Goal: Transaction & Acquisition: Purchase product/service

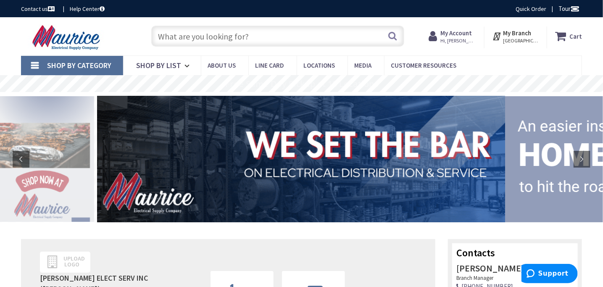
click at [44, 61] on link "Shop By Category" at bounding box center [72, 65] width 102 height 19
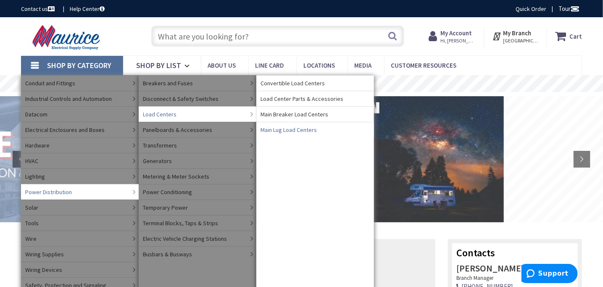
click at [283, 128] on span "Main Lug Load Centers" at bounding box center [288, 130] width 56 height 8
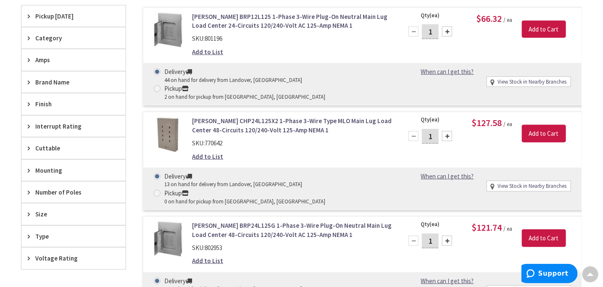
scroll to position [253, 0]
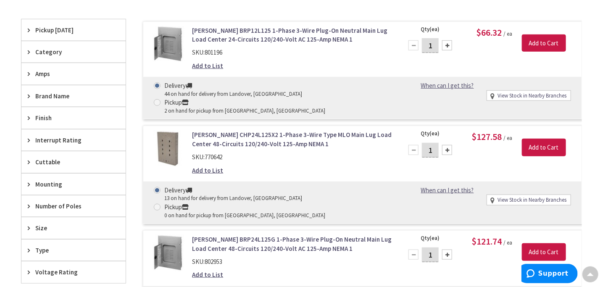
click at [33, 73] on icon at bounding box center [31, 74] width 6 height 6
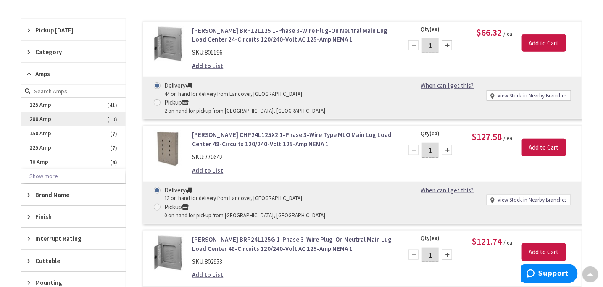
click at [48, 118] on span "200 Amp" at bounding box center [73, 119] width 104 height 14
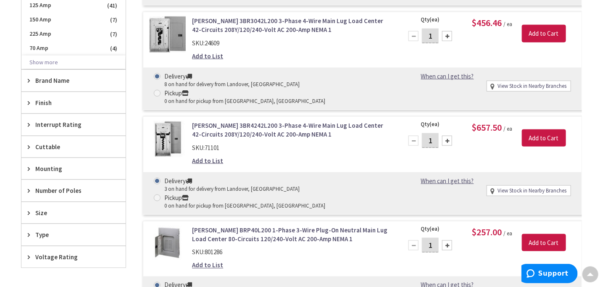
scroll to position [169, 0]
